Goal: Task Accomplishment & Management: Complete application form

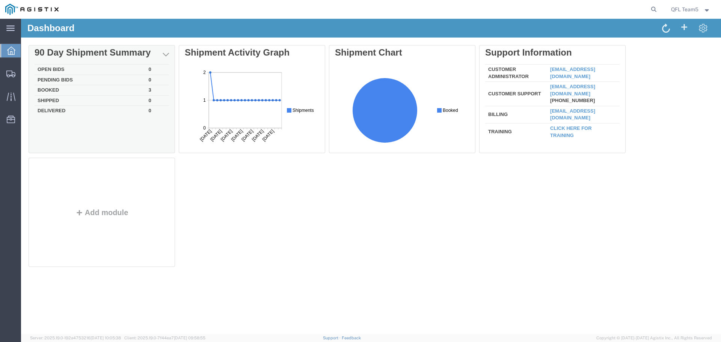
click at [60, 88] on td "Booked" at bounding box center [90, 90] width 111 height 11
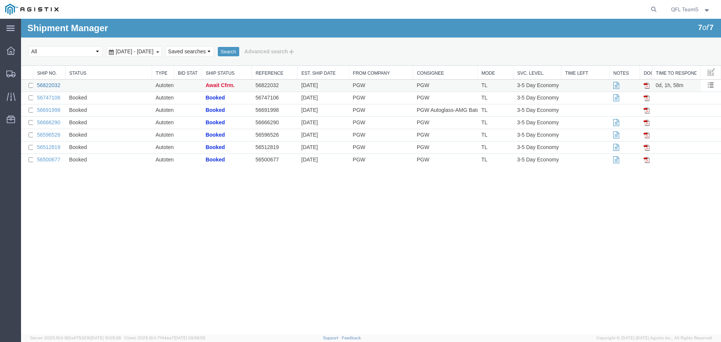
click at [52, 84] on link "56822032" at bounding box center [48, 85] width 23 height 6
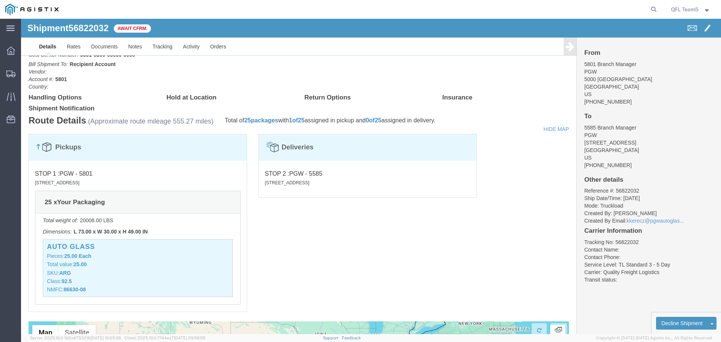
scroll to position [321, 0]
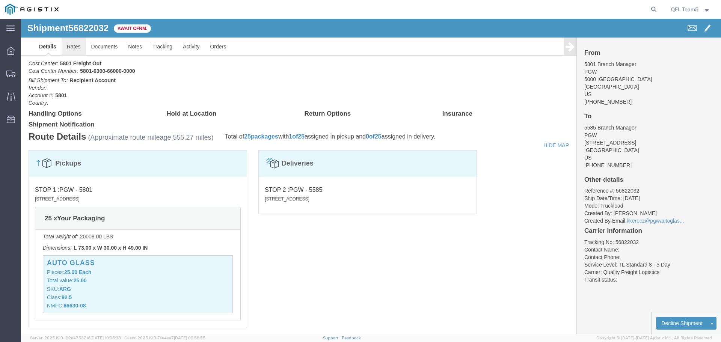
click link "Rates"
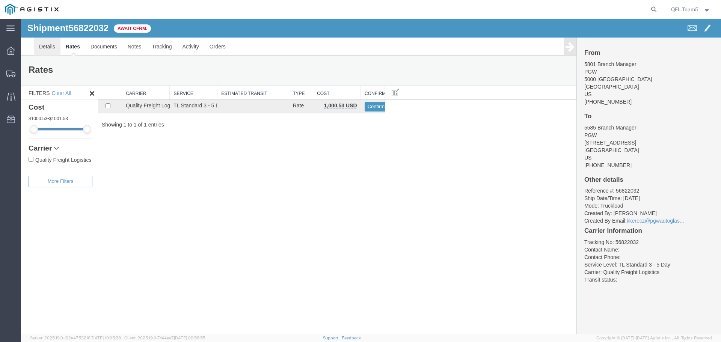
click at [48, 48] on link "Details" at bounding box center [47, 47] width 27 height 18
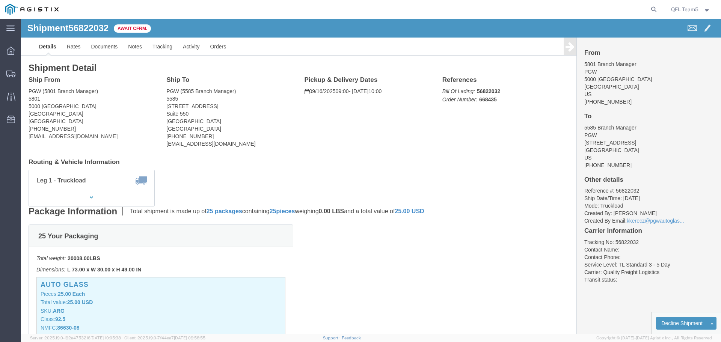
click link "Confirm"
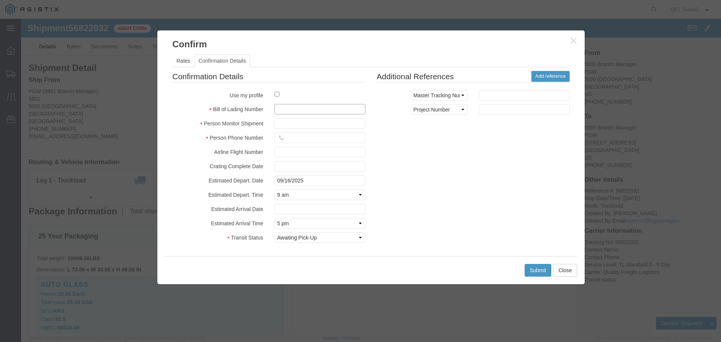
paste input "56822032"
type input "56822032"
click input "text"
type input "Aidan"
click input "text"
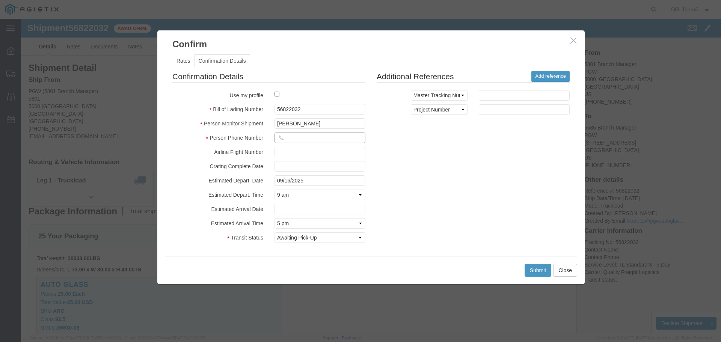
click input "text"
type input "2483139196"
click button "Submit"
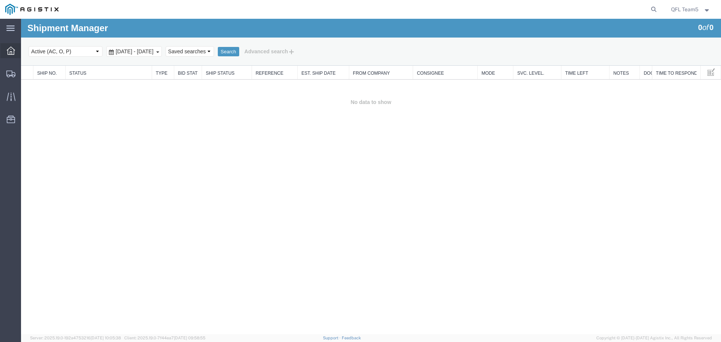
click at [26, 48] on span "Dashboard" at bounding box center [23, 50] width 5 height 15
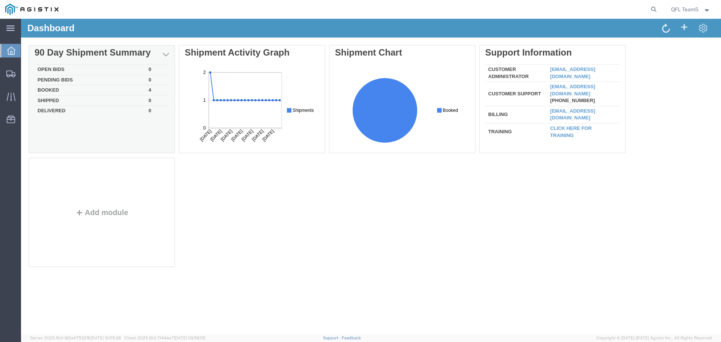
click at [68, 87] on td "Booked" at bounding box center [90, 90] width 111 height 11
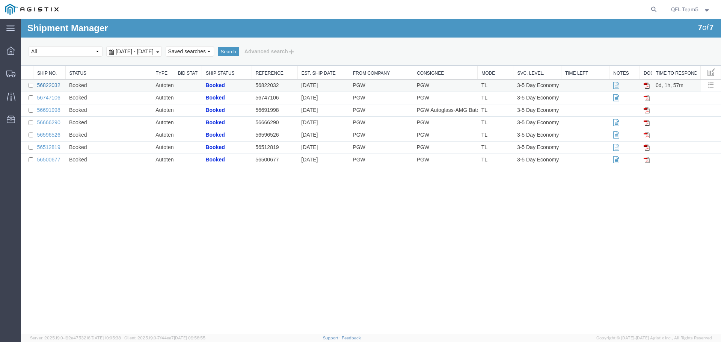
click at [56, 84] on link "56822032" at bounding box center [48, 85] width 23 height 6
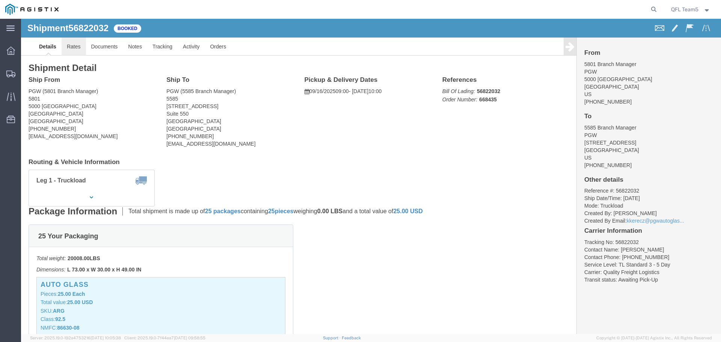
click link "Rates"
